Goal: Task Accomplishment & Management: Manage account settings

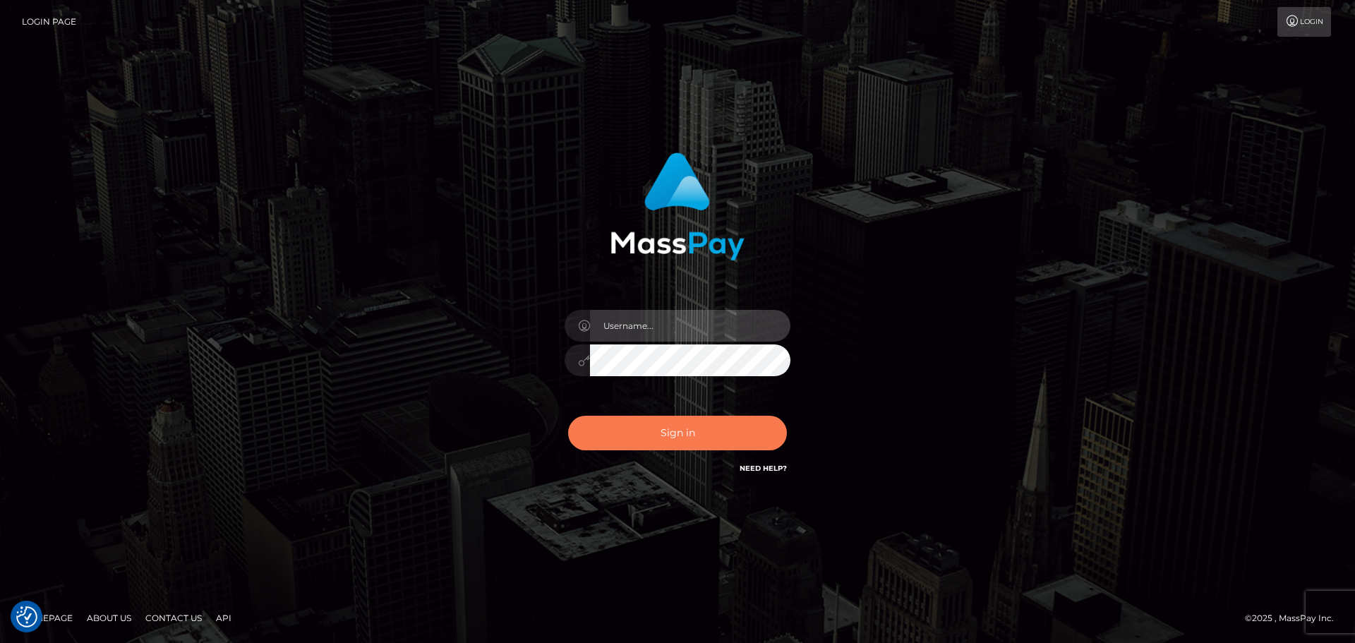
type input "[PERSON_NAME].Silversocial"
click at [634, 428] on button "Sign in" at bounding box center [677, 433] width 219 height 35
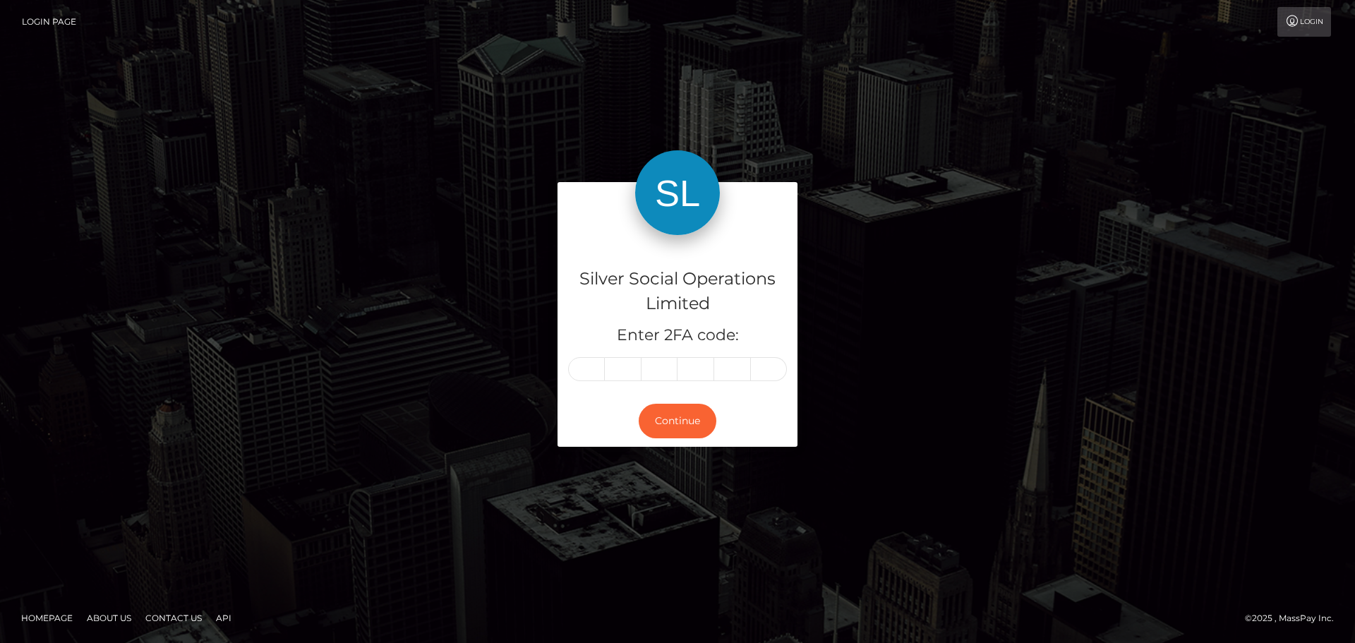
click at [596, 369] on input "text" at bounding box center [586, 369] width 37 height 24
type input "5"
type input "6"
type input "2"
type input "1"
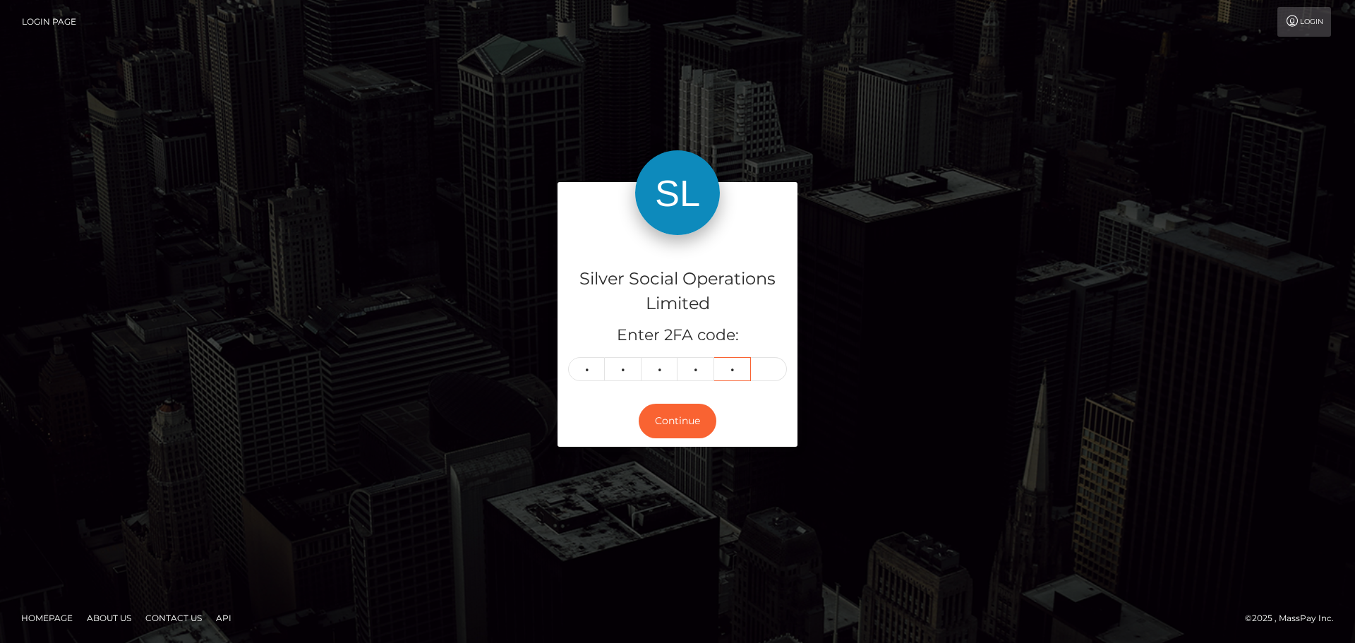
type input "9"
type input "5"
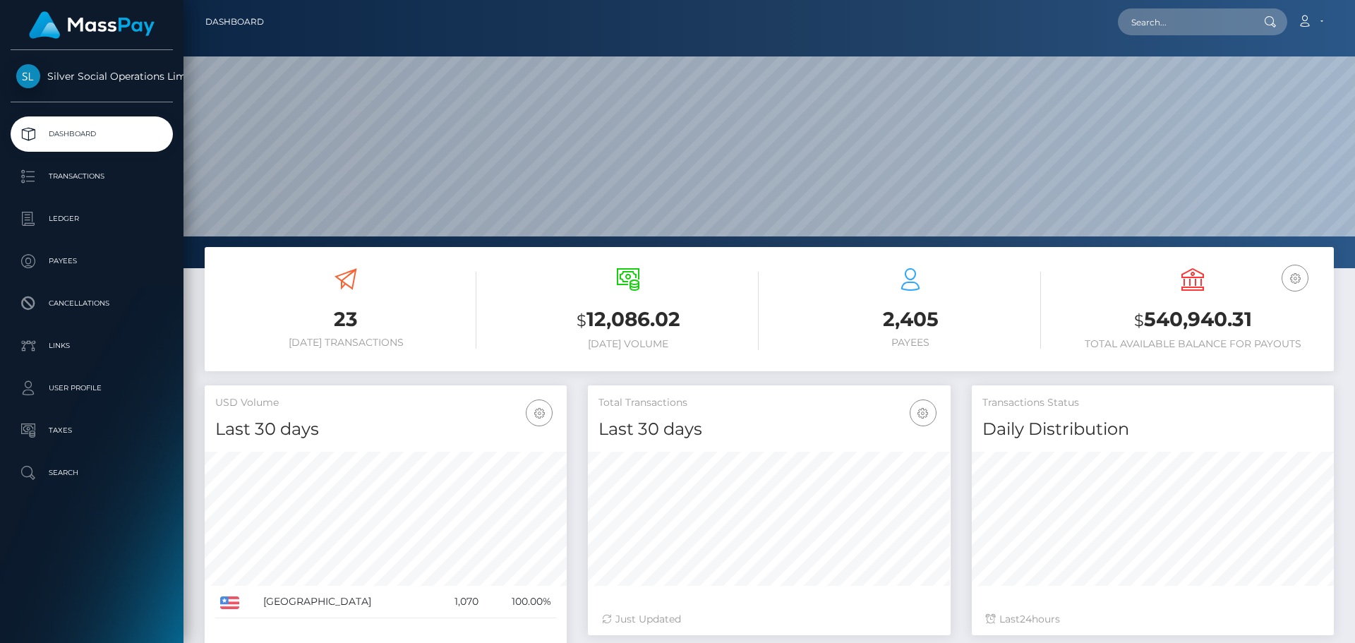
scroll to position [250, 363]
drag, startPoint x: 1233, startPoint y: 319, endPoint x: 1260, endPoint y: 315, distance: 27.8
click at [1260, 315] on h3 "$ 540,940.31" at bounding box center [1192, 319] width 261 height 29
copy h3 "$ 540,940.31"
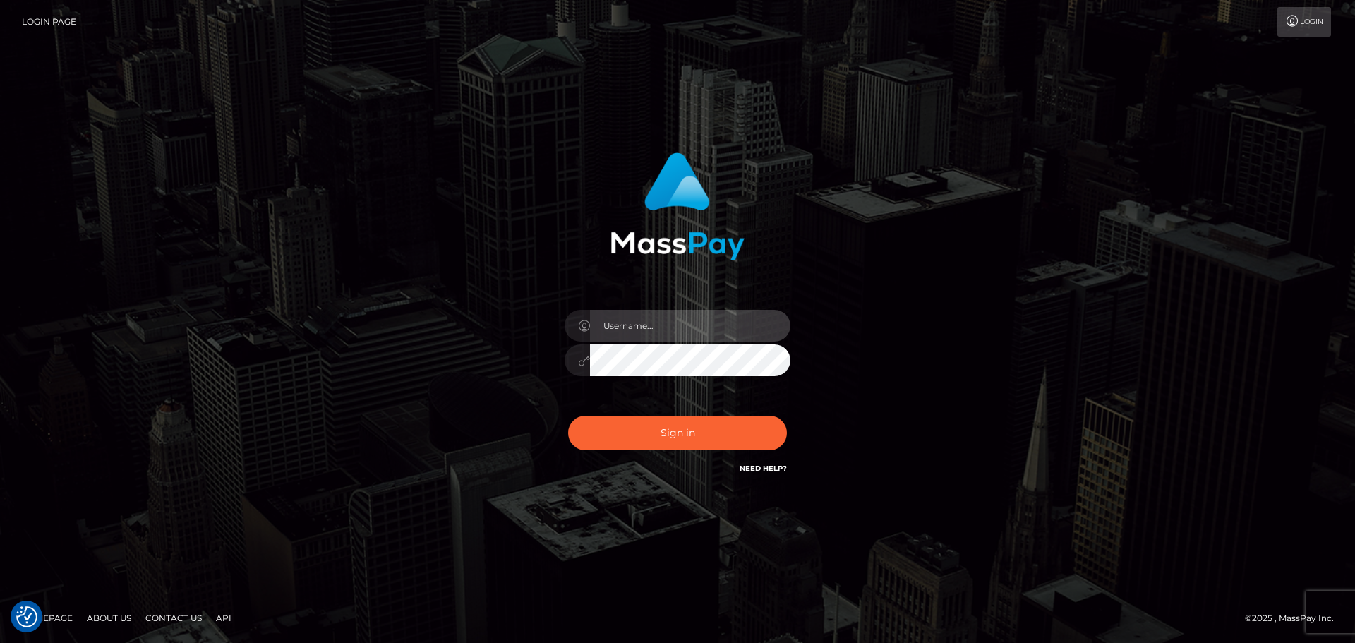
type input "Aurelio.Silversocial"
click at [476, 351] on div "Aurelio.Silversocial Sign in" at bounding box center [677, 321] width 804 height 359
